Goal: Use online tool/utility

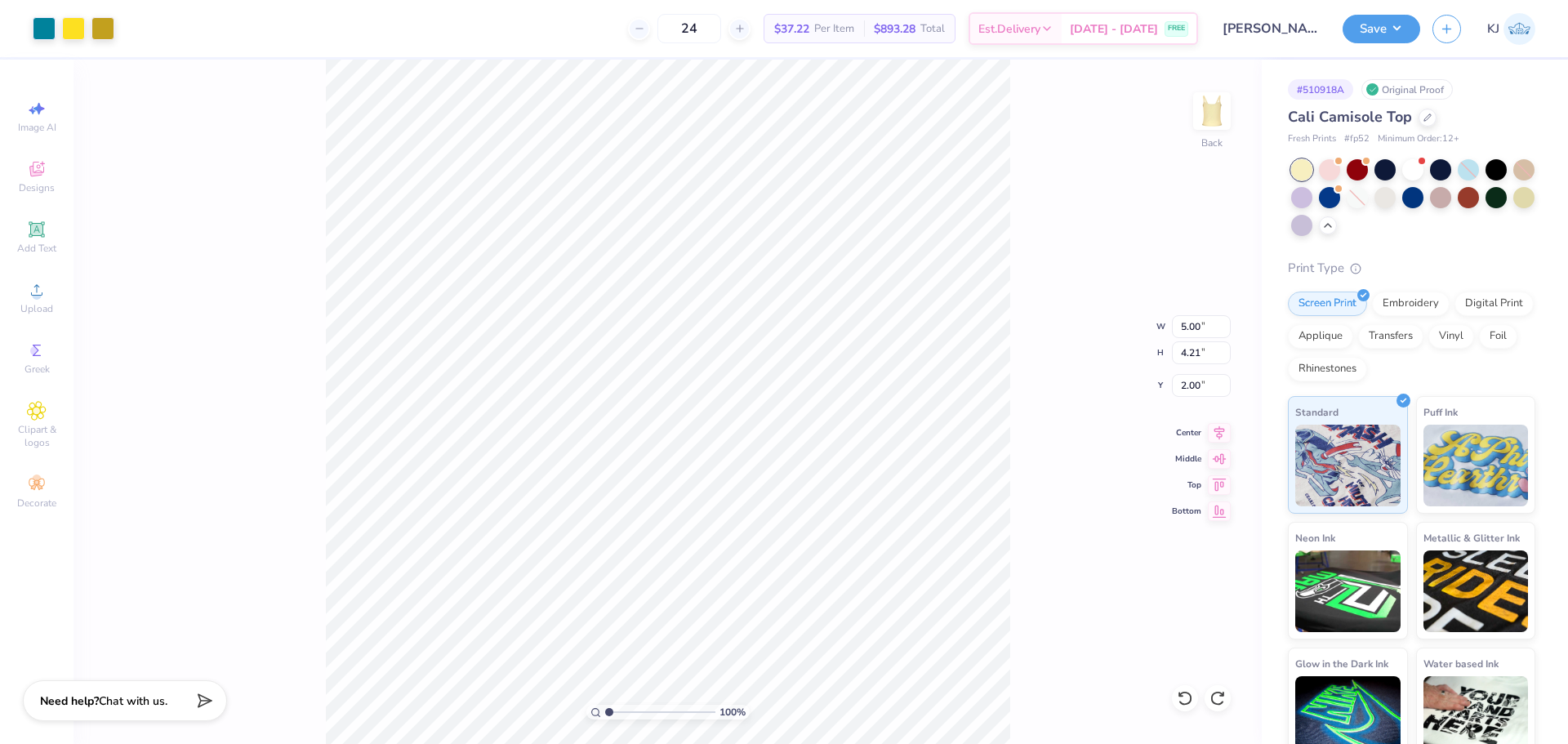
click at [1406, 28] on button "Save" at bounding box center [1382, 29] width 77 height 29
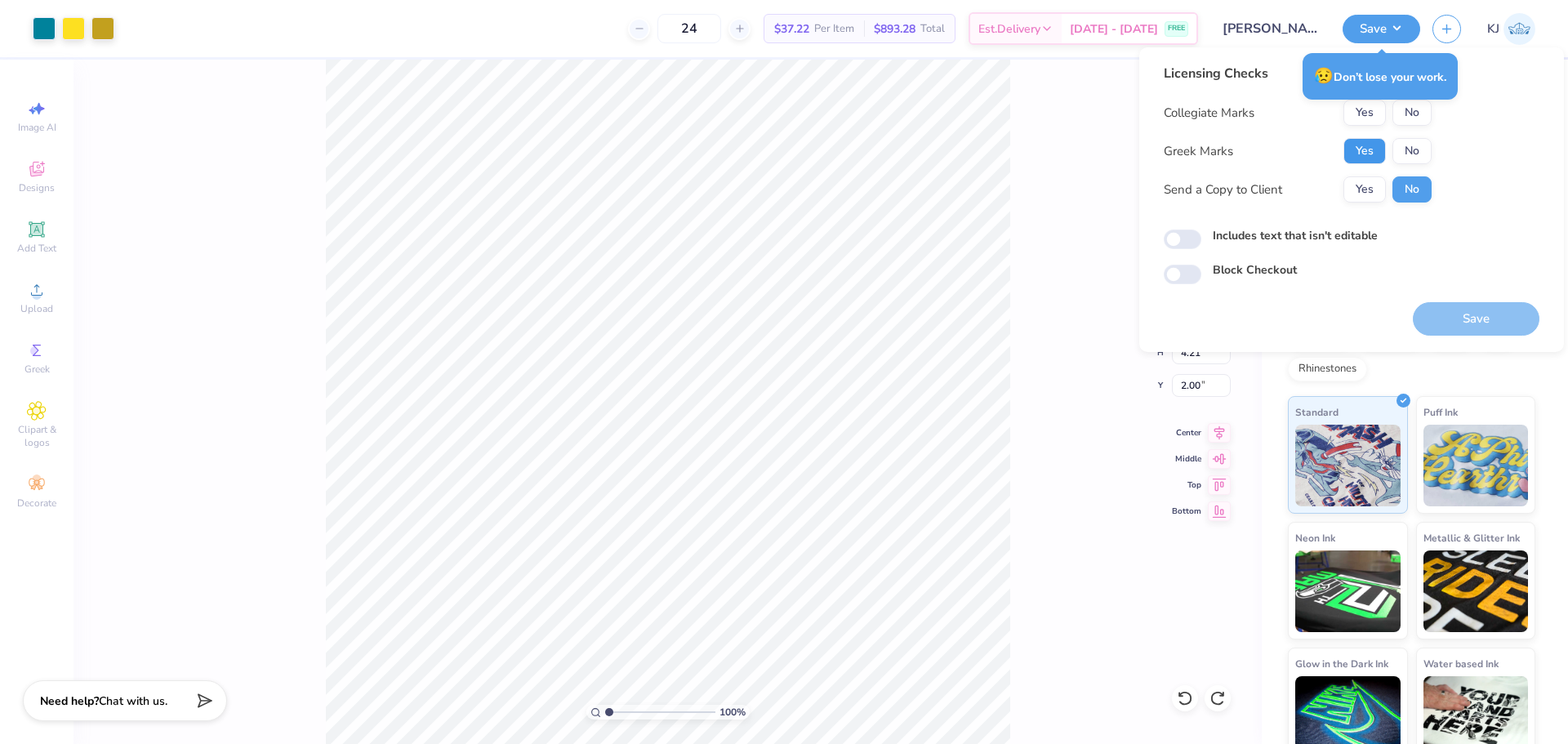
click at [1367, 156] on button "Yes" at bounding box center [1365, 150] width 43 height 26
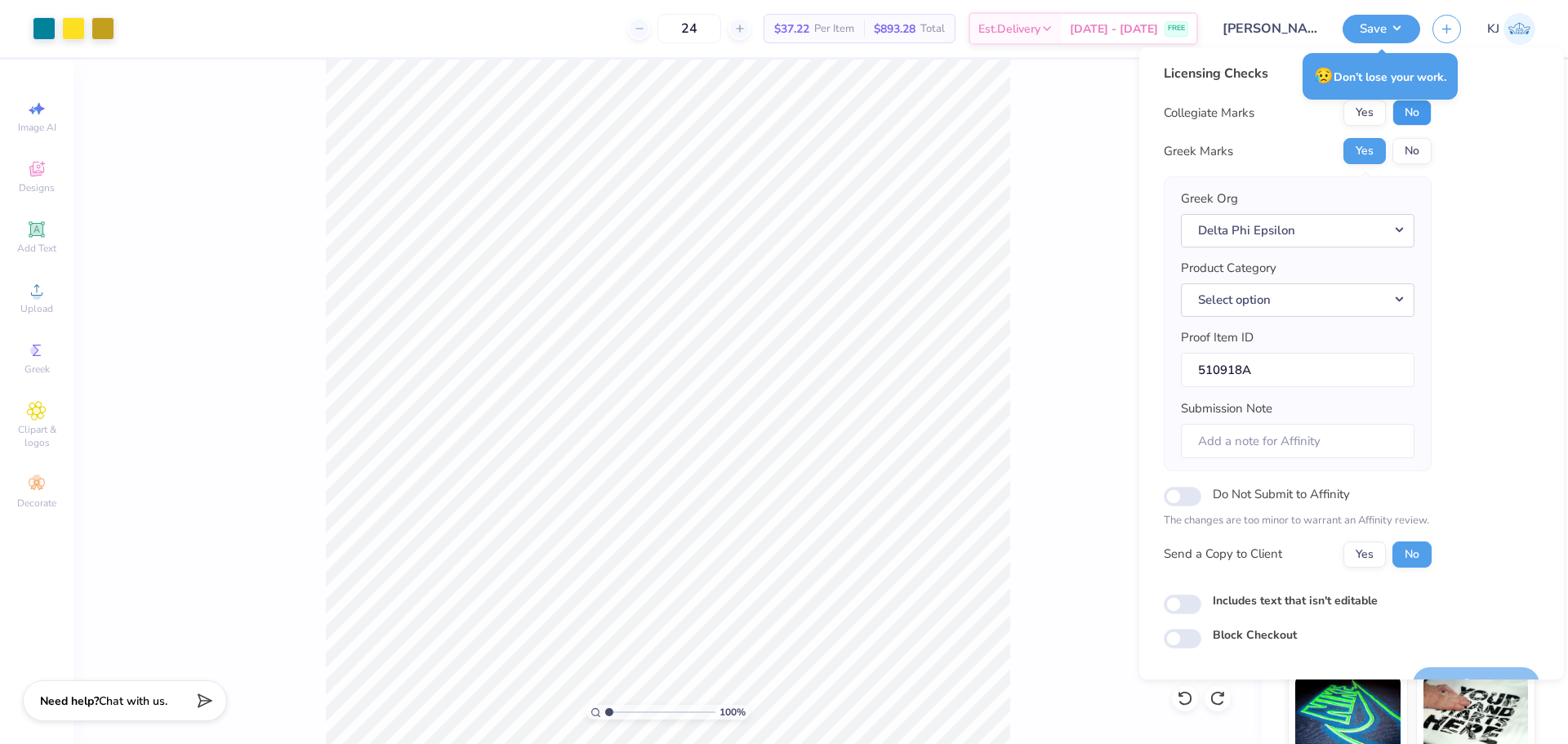
click at [1405, 119] on button "No" at bounding box center [1412, 113] width 39 height 26
click at [1374, 564] on button "Yes" at bounding box center [1365, 554] width 43 height 26
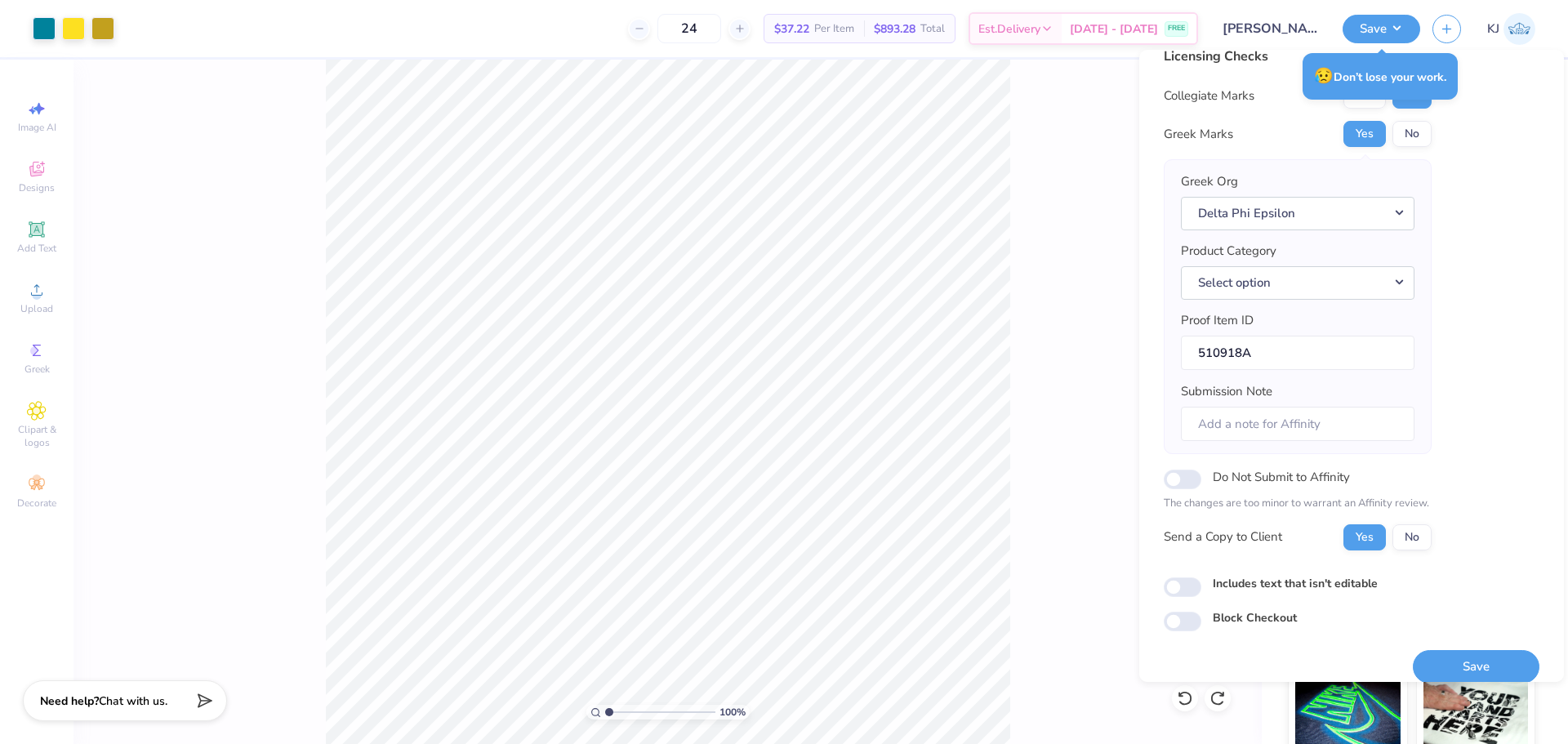
scroll to position [37, 0]
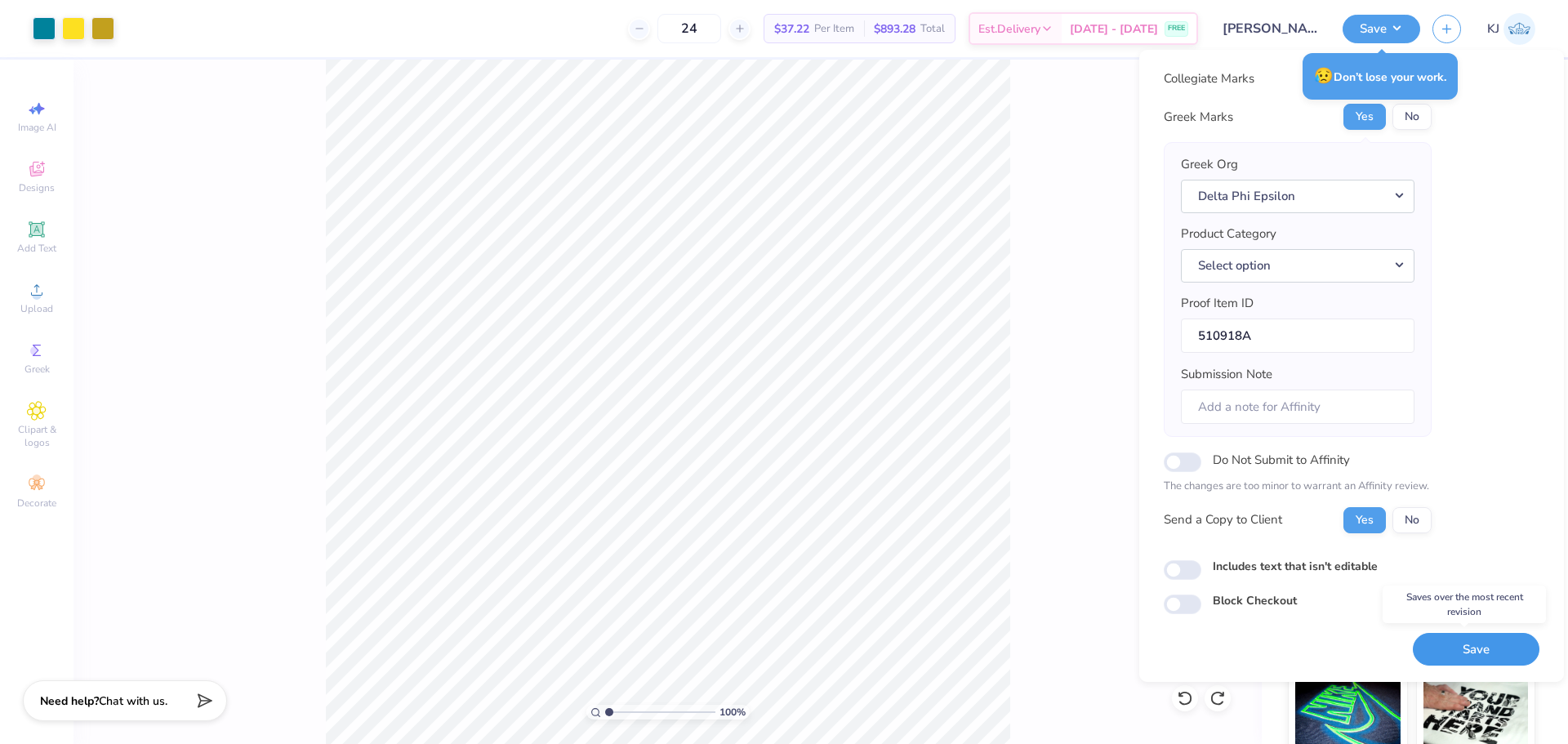
click at [1452, 651] on button "Save" at bounding box center [1476, 650] width 127 height 34
click at [1371, 274] on button "Select option" at bounding box center [1298, 266] width 233 height 34
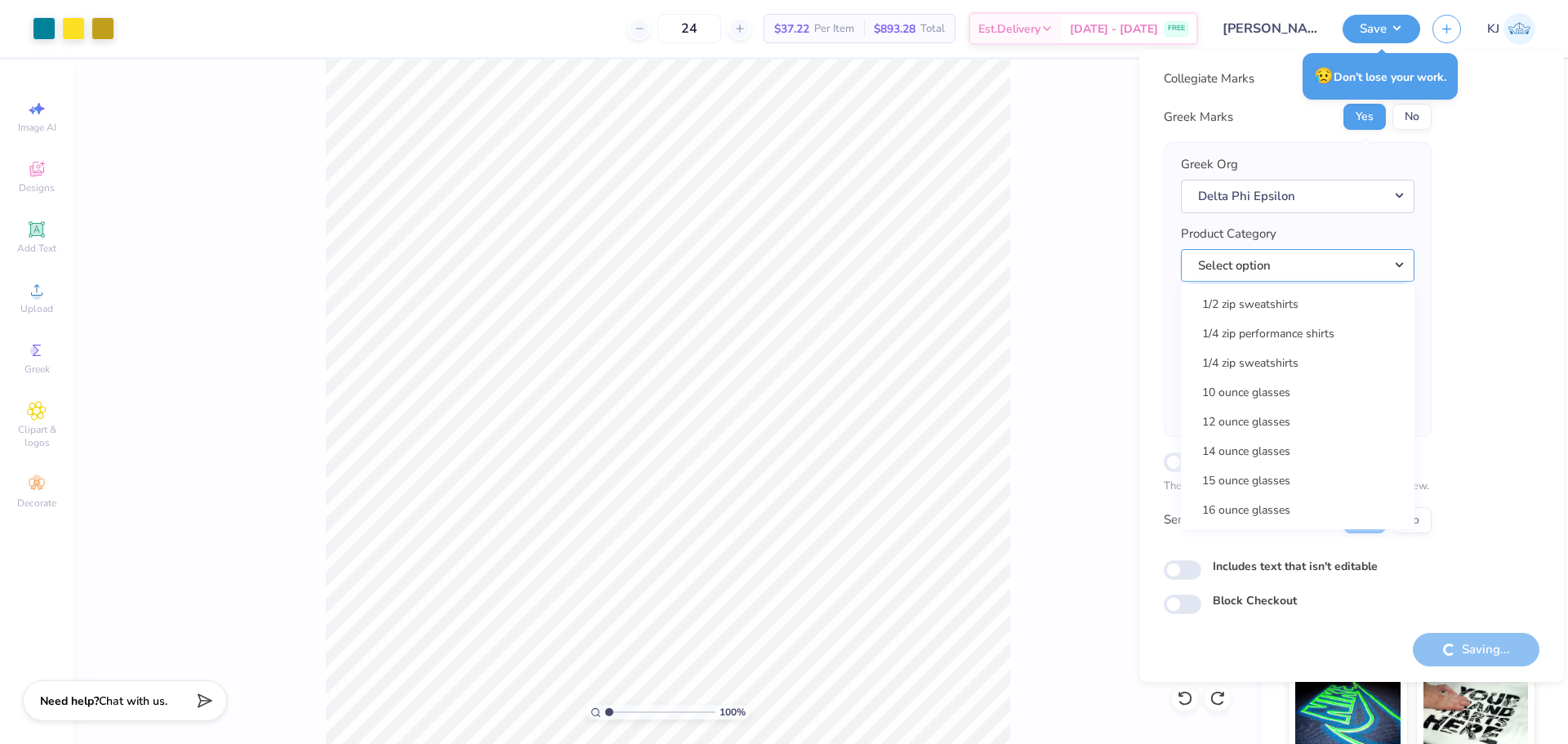
click at [1349, 271] on button "Select option" at bounding box center [1298, 266] width 233 height 34
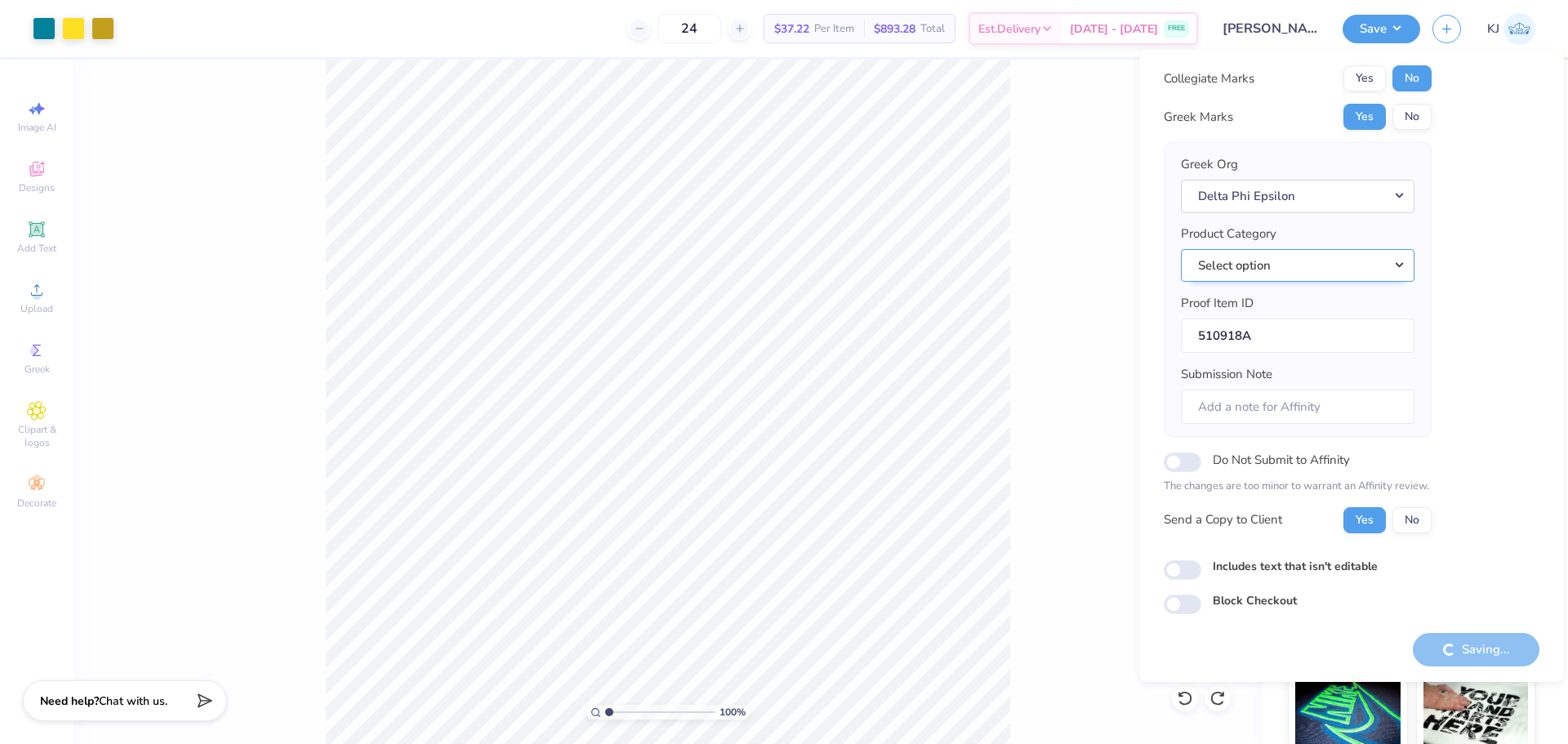
click at [1349, 270] on button "Select option" at bounding box center [1298, 266] width 233 height 34
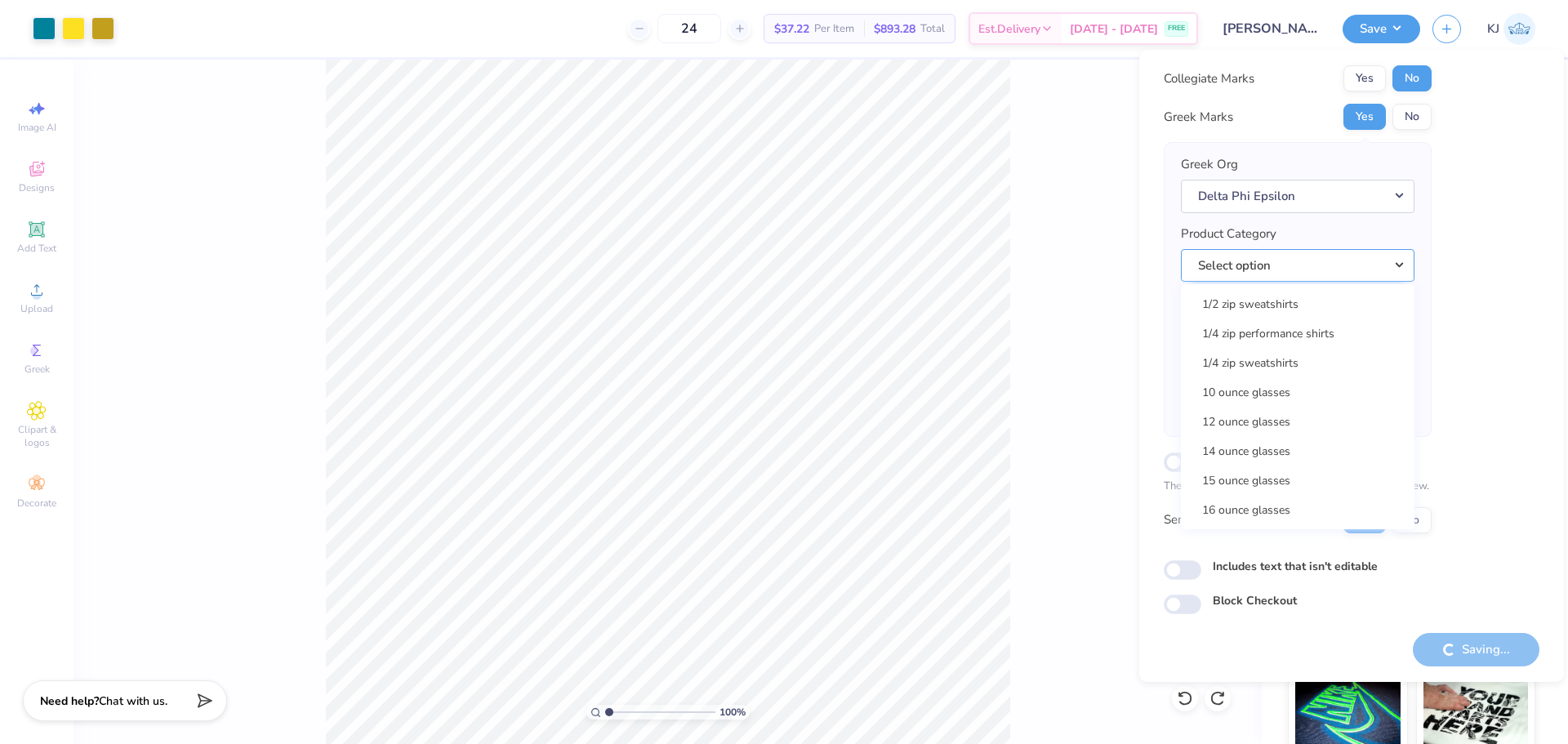
click at [1286, 264] on button "Select option" at bounding box center [1298, 266] width 233 height 34
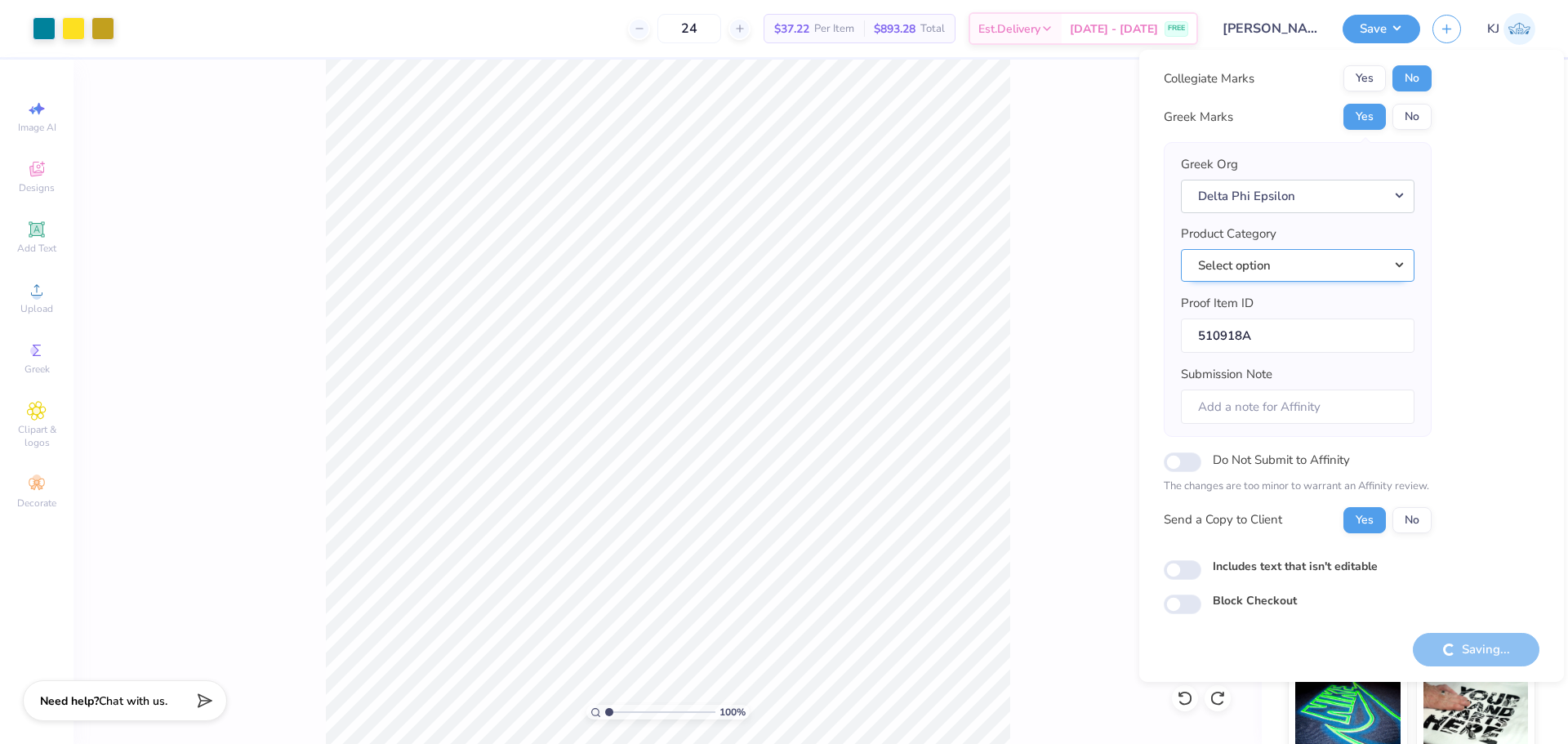
click at [1389, 264] on button "Select option" at bounding box center [1298, 266] width 233 height 34
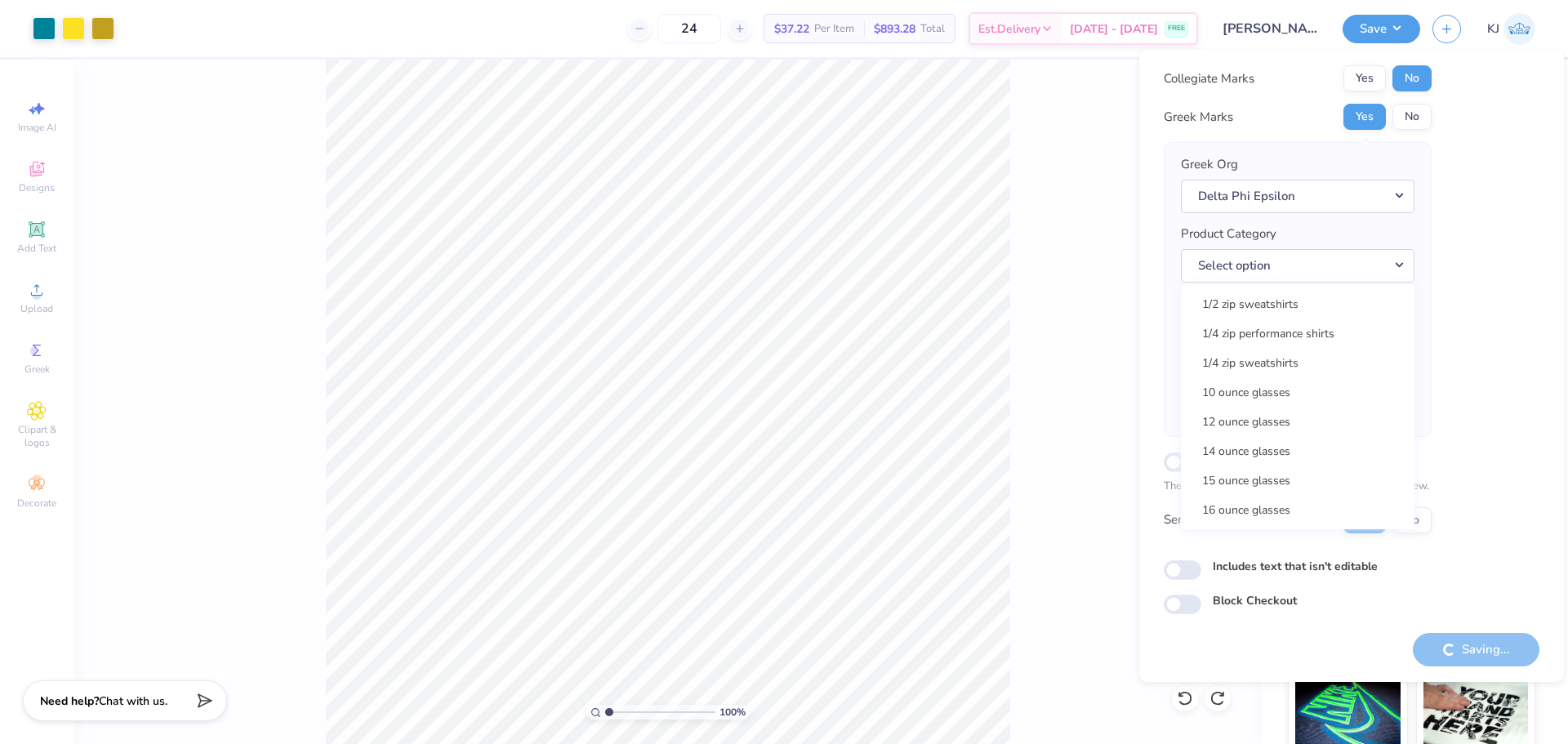
click at [1455, 655] on div "Saving..." at bounding box center [1476, 650] width 127 height 34
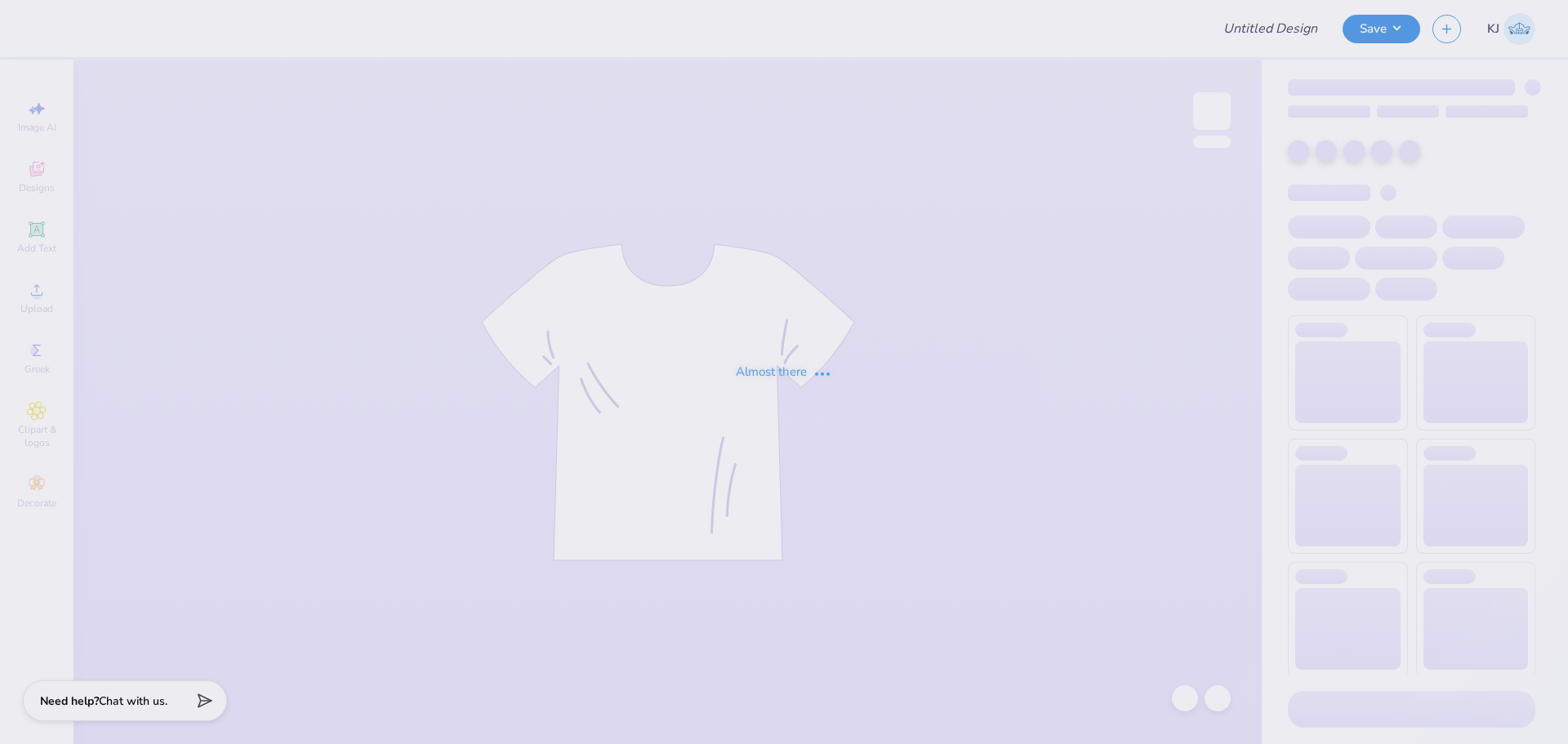
type input "[PERSON_NAME] : [GEOGRAPHIC_DATA]"
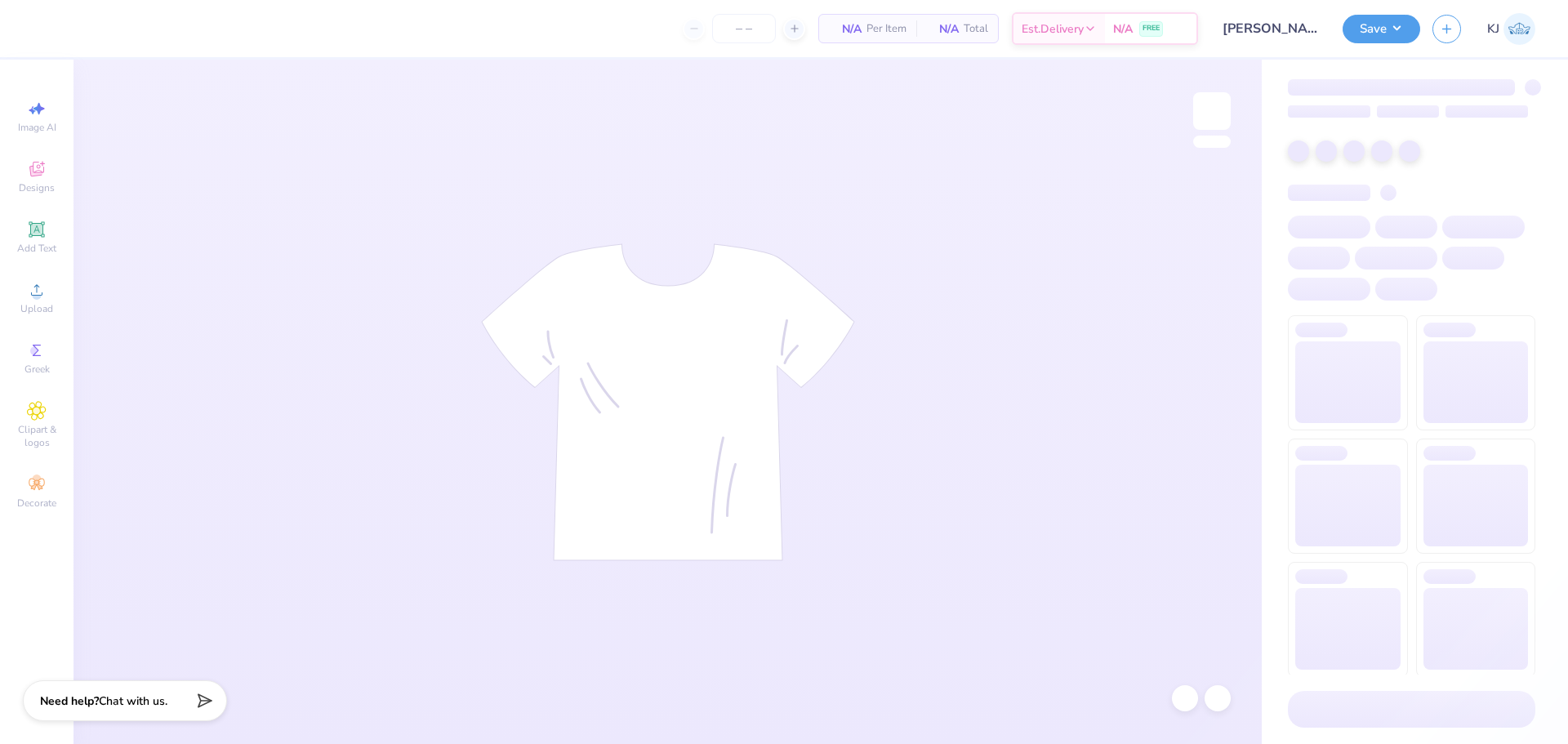
type input "24"
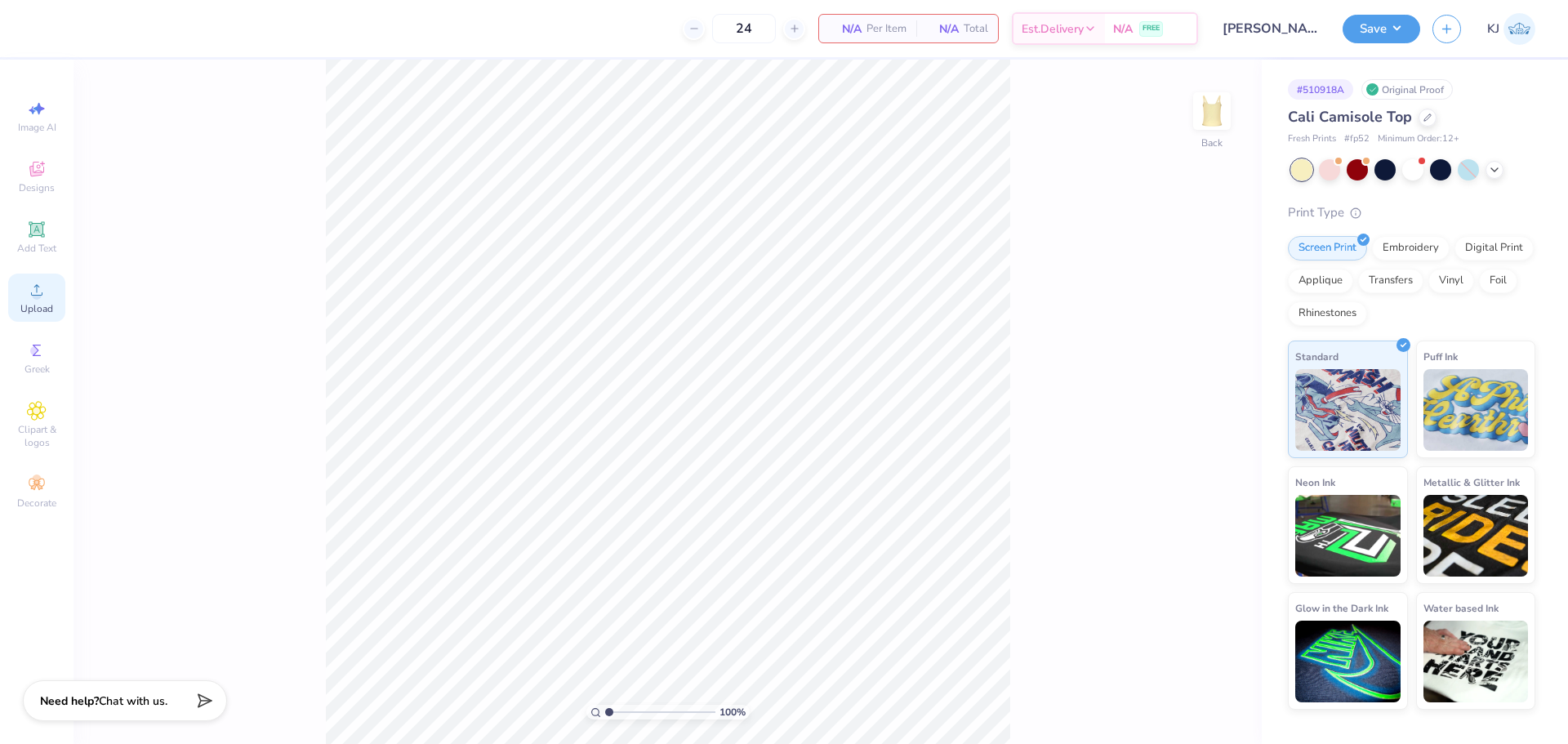
click at [29, 302] on span "Upload" at bounding box center [36, 309] width 33 height 13
click at [39, 308] on span "Upload" at bounding box center [36, 309] width 33 height 13
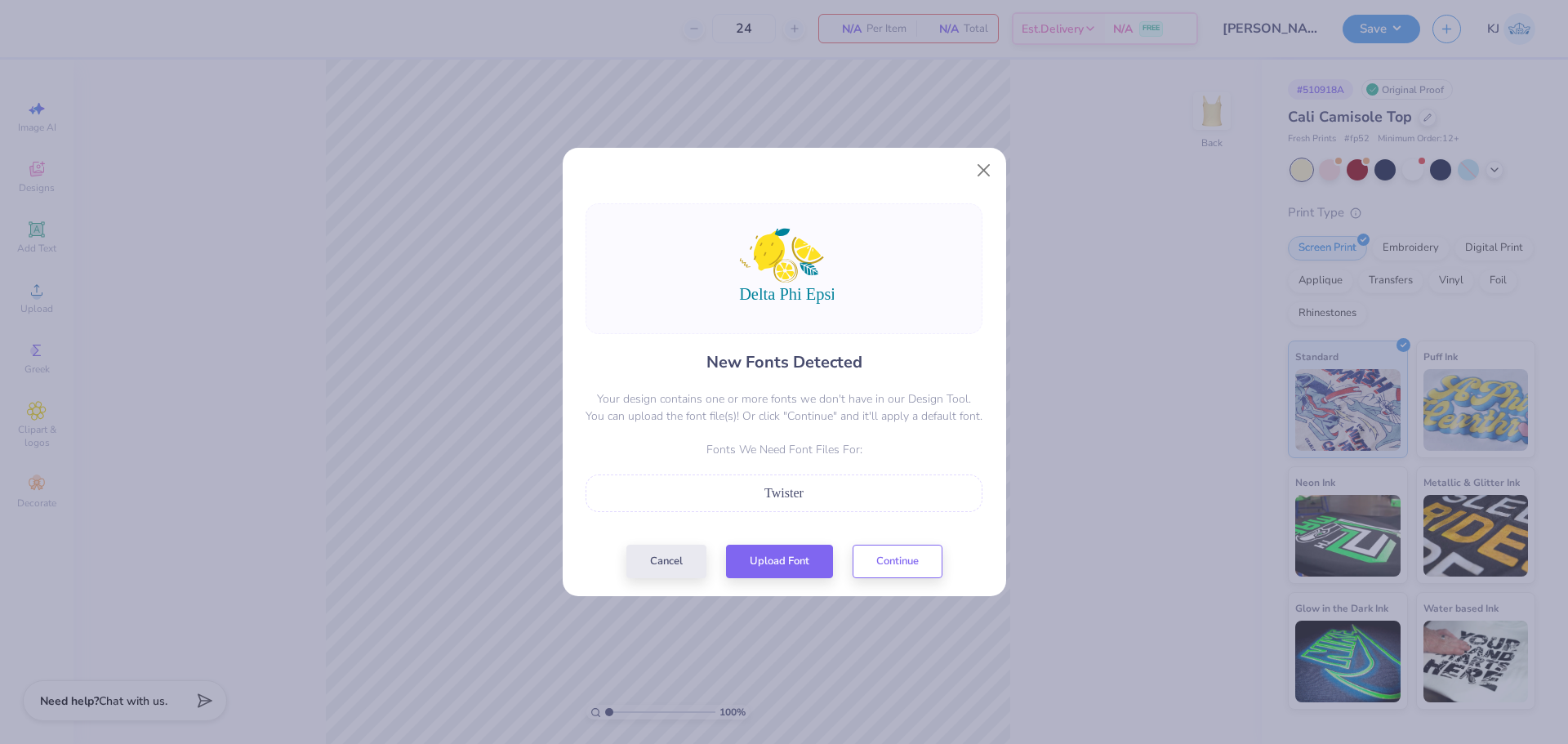
click at [815, 495] on div "Twister" at bounding box center [783, 493] width 379 height 19
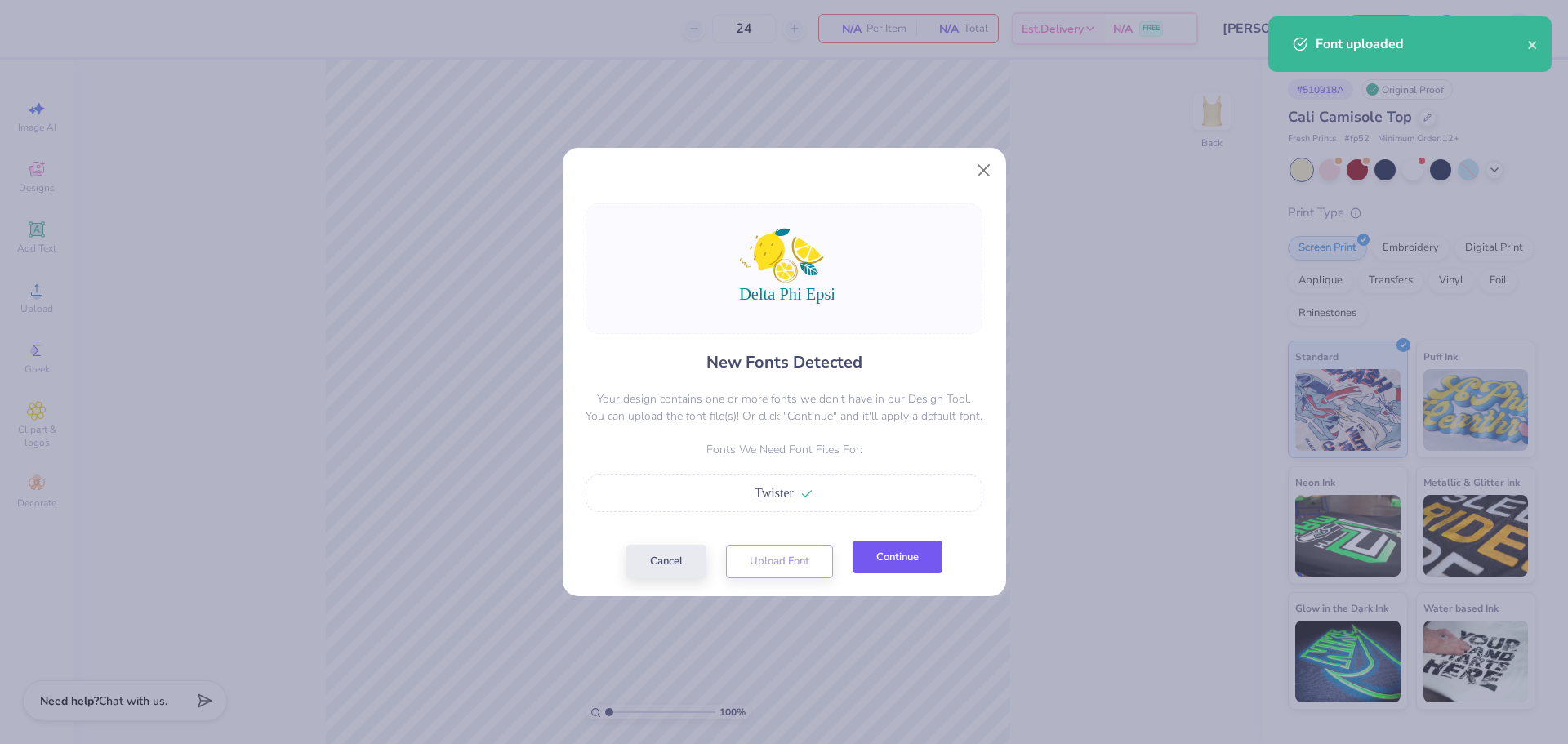
click at [906, 568] on button "Continue" at bounding box center [897, 558] width 90 height 34
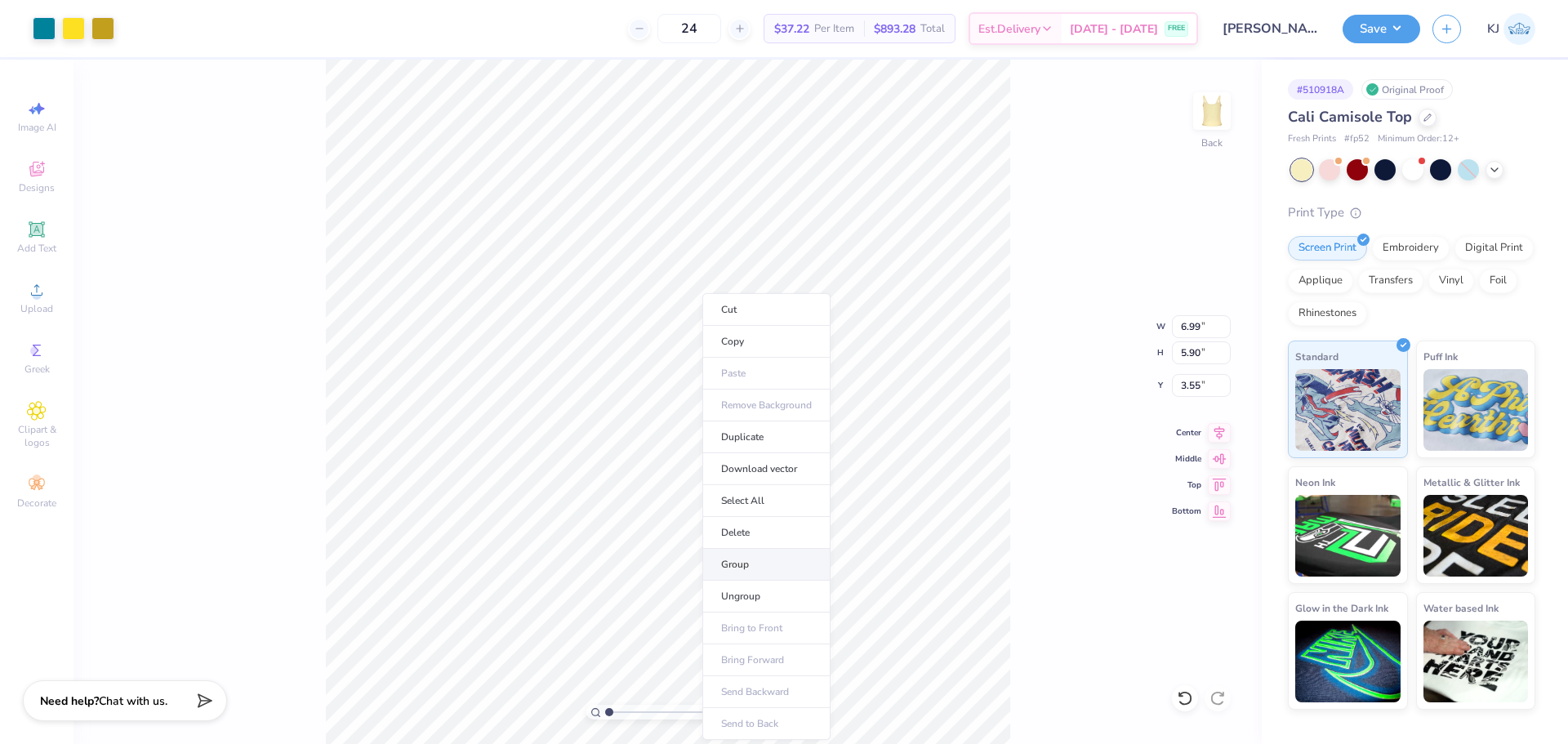
click at [771, 571] on li "Group" at bounding box center [766, 565] width 128 height 32
click at [1194, 330] on input "6.99" at bounding box center [1201, 327] width 59 height 23
type input "5.00"
type input "4.21"
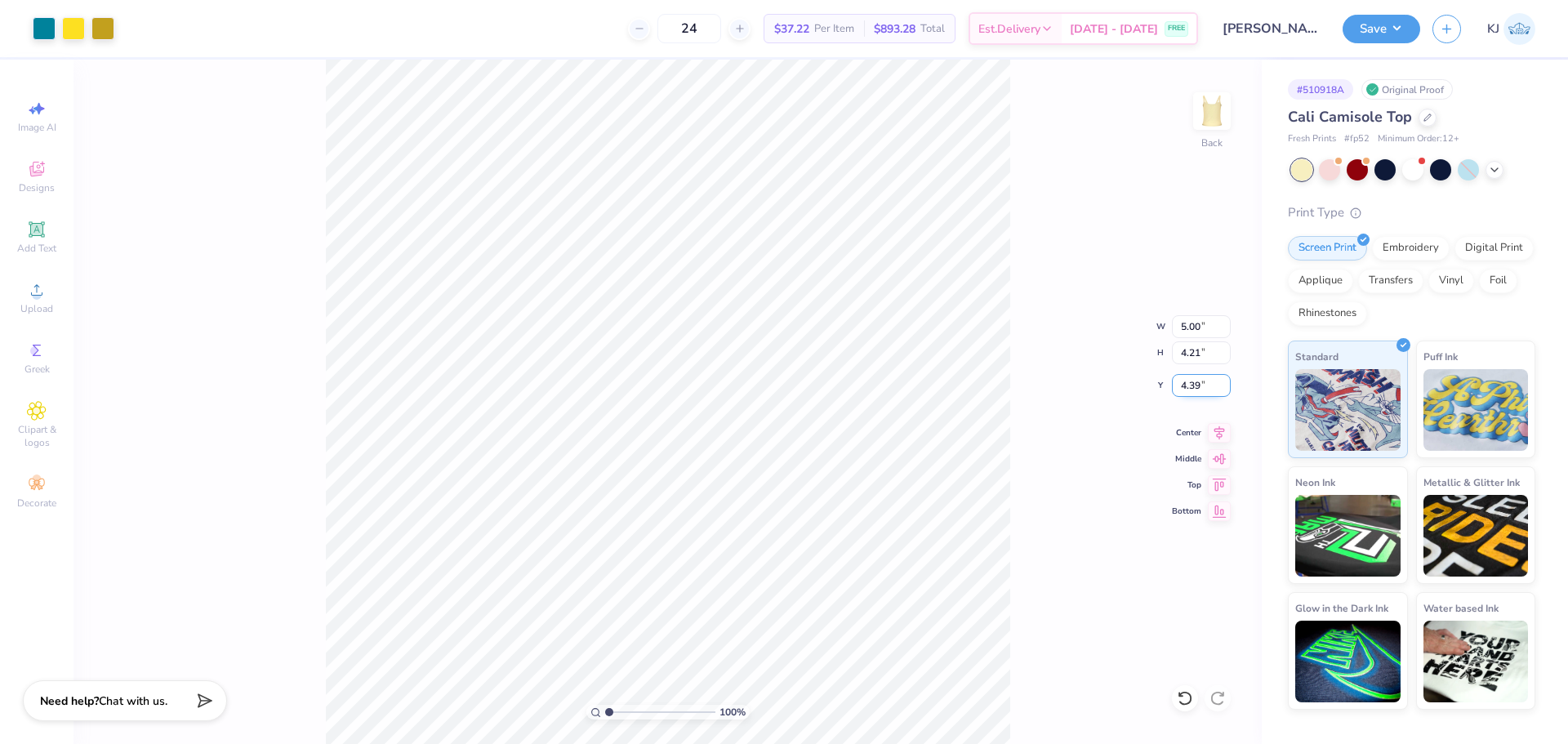
click at [1186, 388] on input "4.39" at bounding box center [1201, 385] width 59 height 23
type input "2.00"
click at [1032, 378] on div "100 % Back W 5.00 5.00 " H 4.21 4.21 " Y 2.00 2.00 " Center Middle Top Bottom" at bounding box center [668, 401] width 1189 height 684
click at [1391, 28] on button "Save" at bounding box center [1382, 27] width 77 height 29
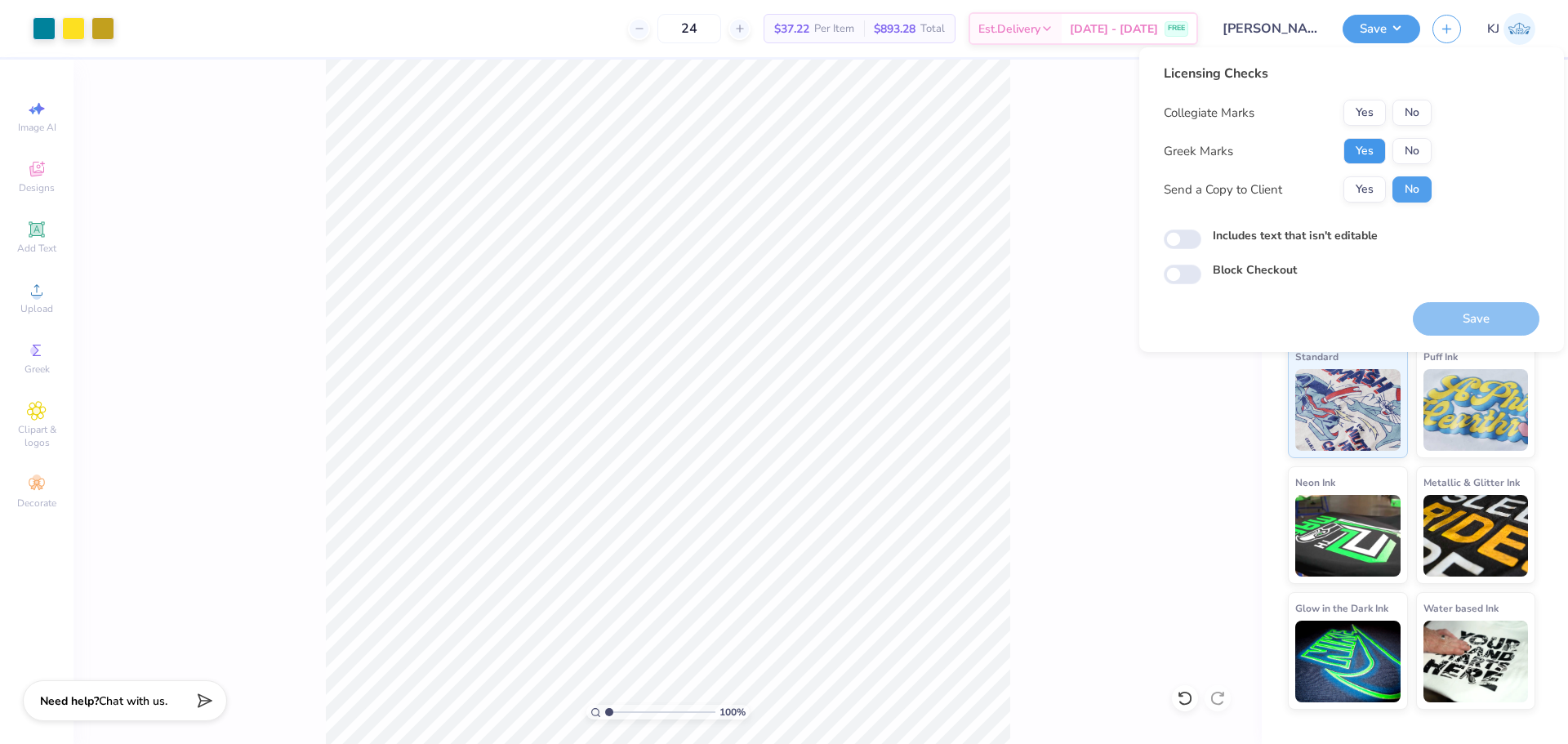
click at [1377, 145] on button "Yes" at bounding box center [1365, 150] width 43 height 26
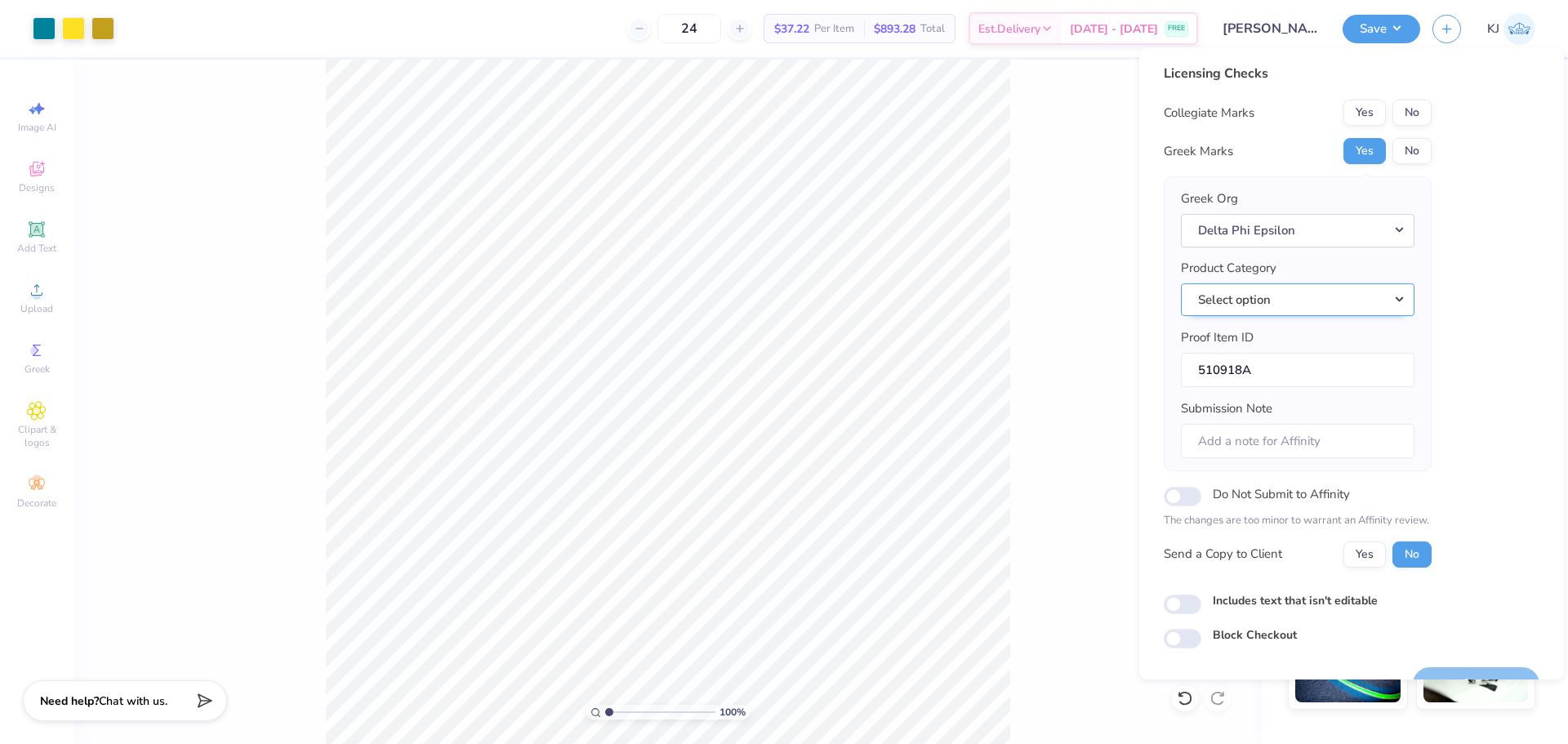
click at [1339, 305] on button "Select option" at bounding box center [1298, 301] width 233 height 34
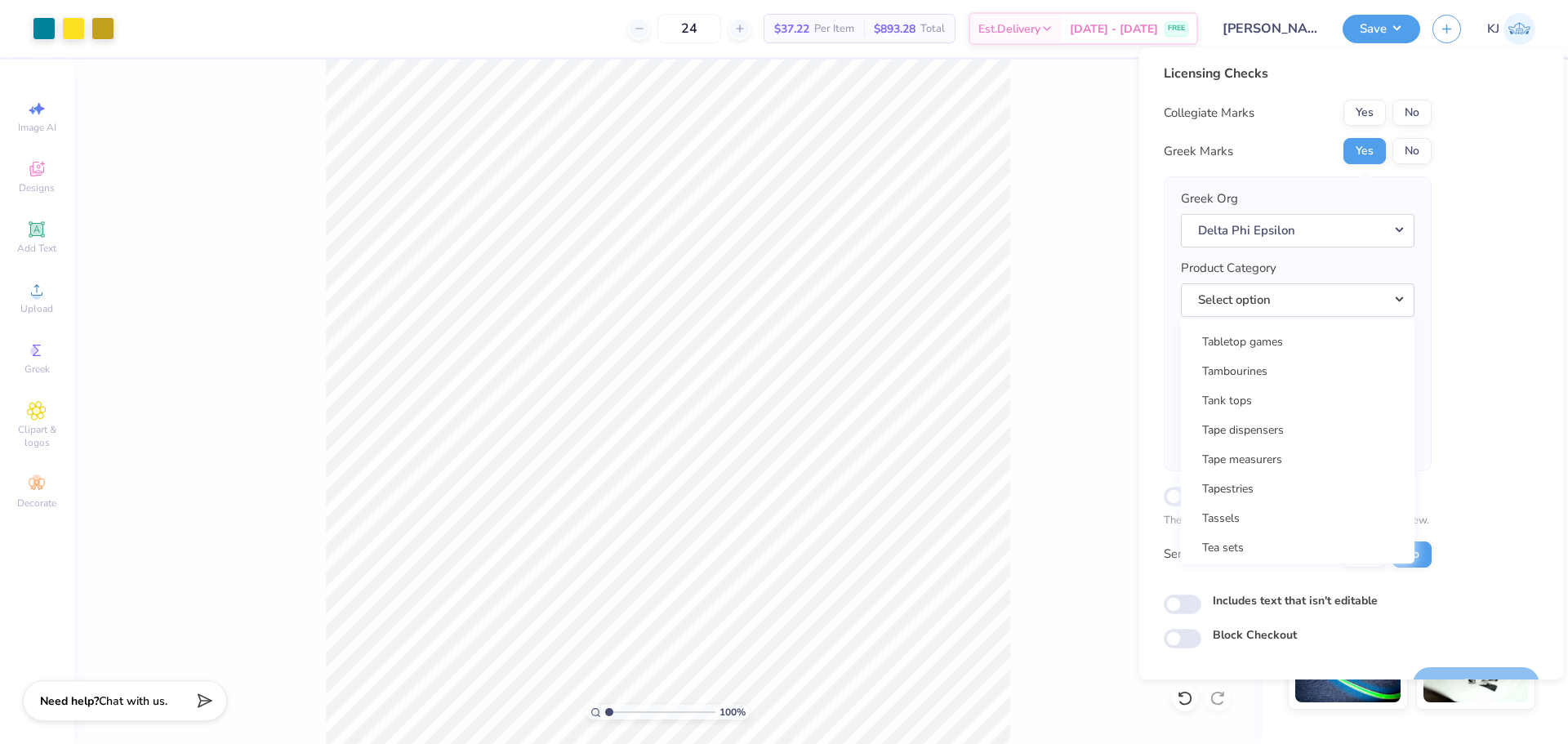
scroll to position [26364, 0]
click at [1252, 417] on link "Tank tops" at bounding box center [1298, 418] width 221 height 27
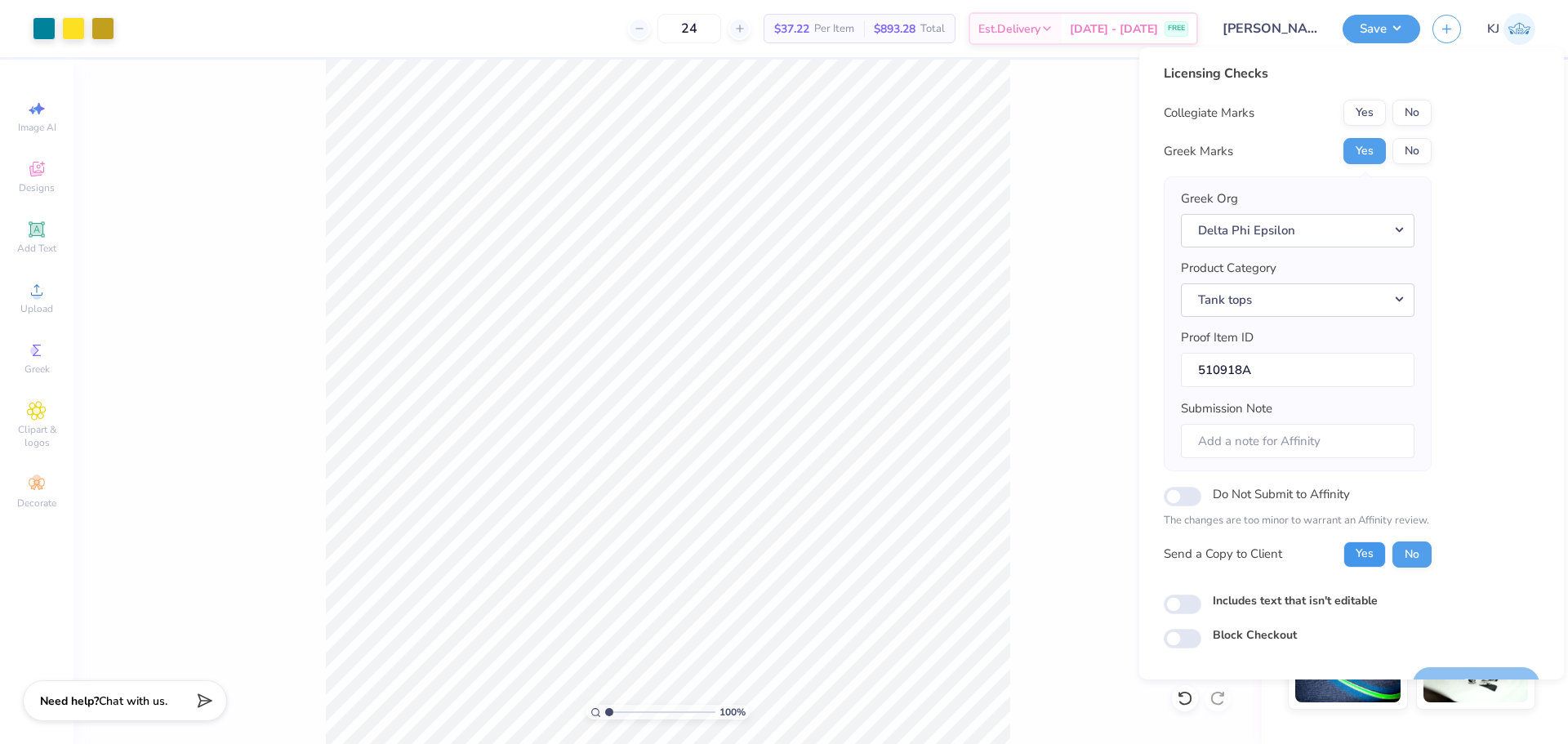
click at [1371, 551] on button "Yes" at bounding box center [1365, 554] width 43 height 26
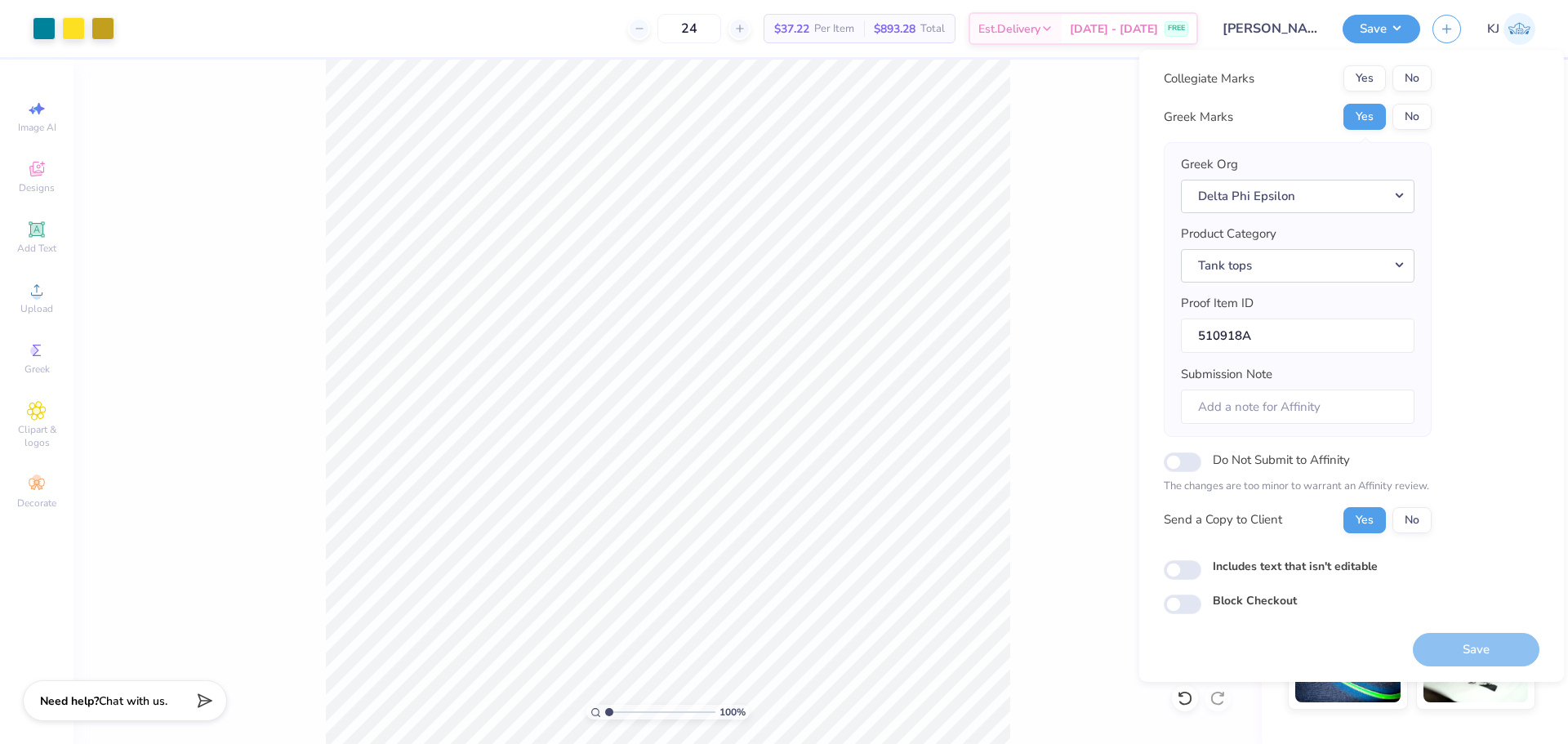
scroll to position [0, 0]
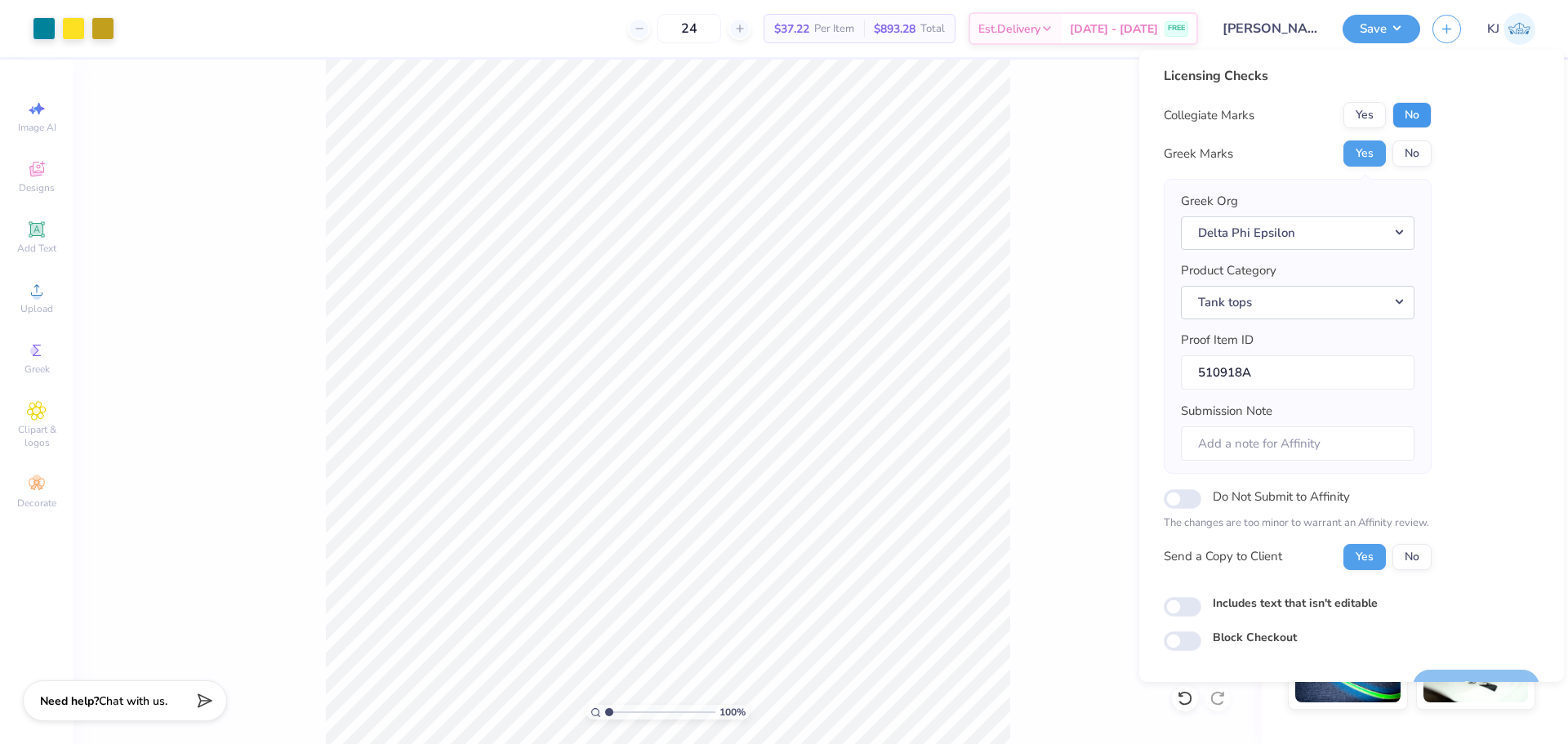
click at [1424, 120] on button "No" at bounding box center [1412, 115] width 39 height 26
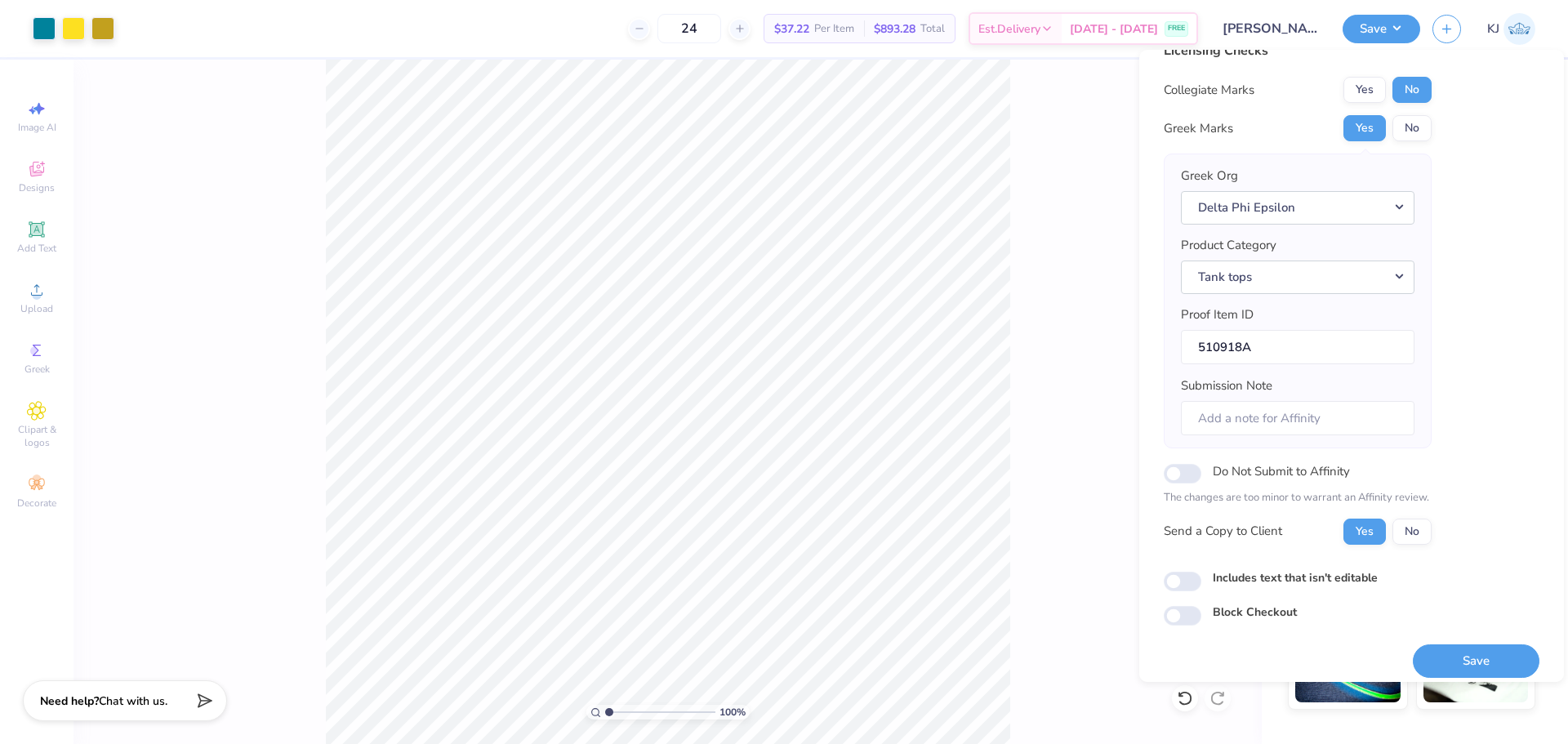
scroll to position [37, 0]
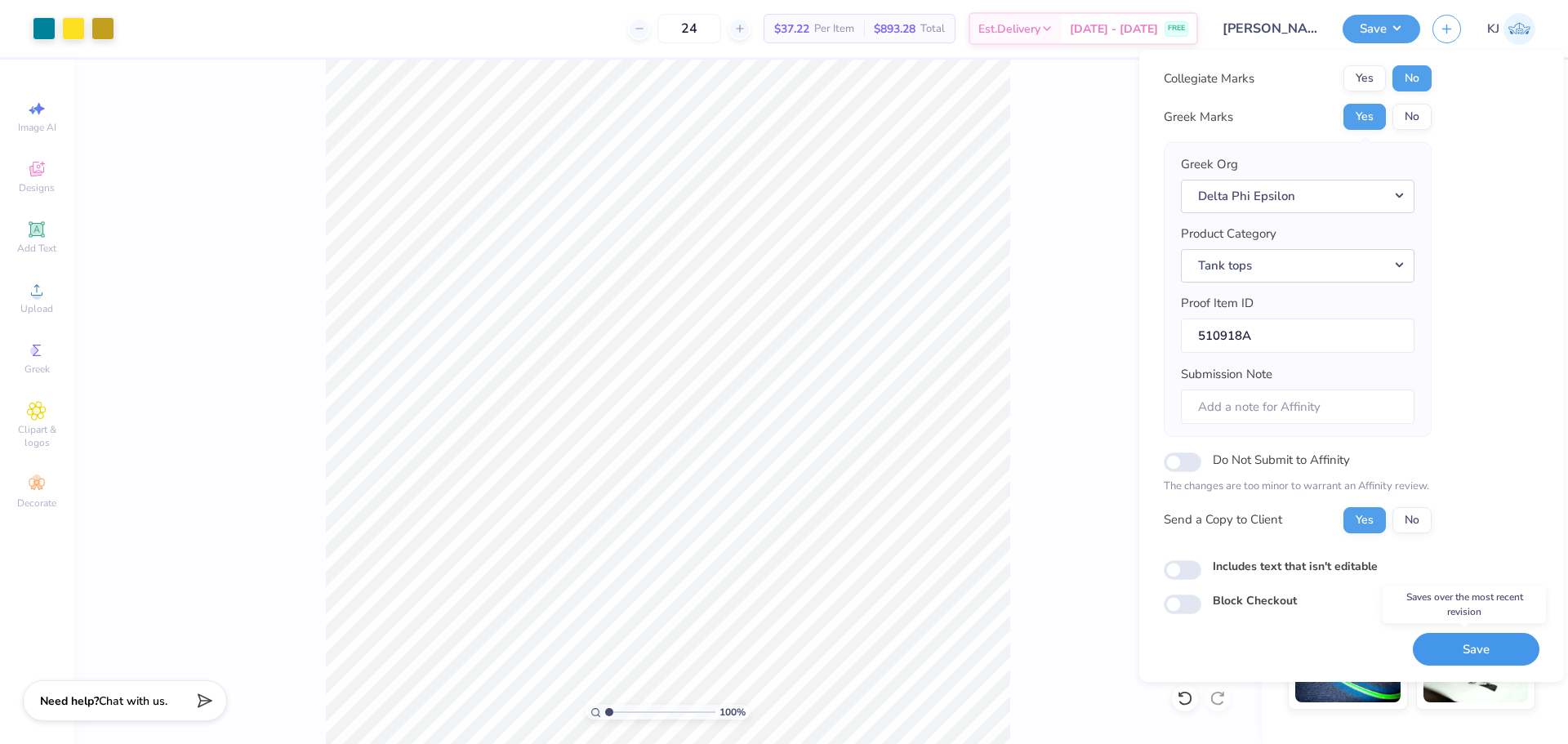
click at [1465, 642] on button "Save" at bounding box center [1476, 650] width 127 height 34
